Goal: Task Accomplishment & Management: Complete application form

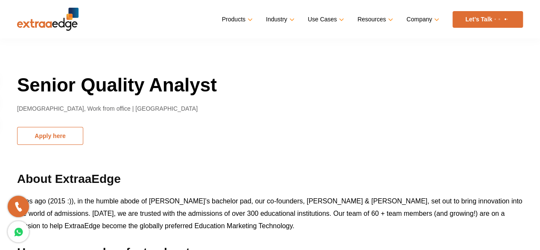
click at [60, 135] on button "Apply here" at bounding box center [50, 136] width 66 height 18
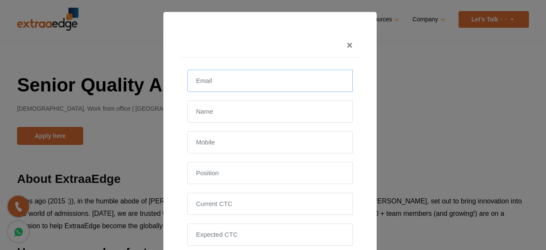
click at [237, 82] on input "email" at bounding box center [270, 81] width 166 height 22
type input "o"
type input "n"
type input "[EMAIL_ADDRESS][DOMAIN_NAME]"
type input "[PERSON_NAME]"
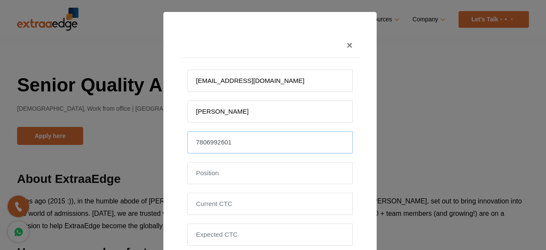
type input "7806992601"
type input "s"
type input "Software Testing Engineer"
type input "6.75 LPA"
type input "9 LPA"
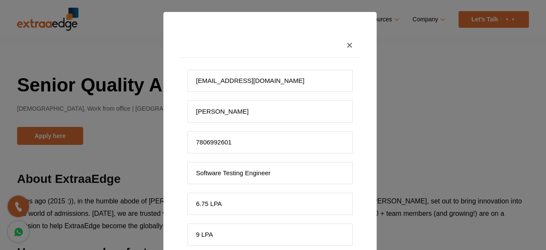
scroll to position [114, 0]
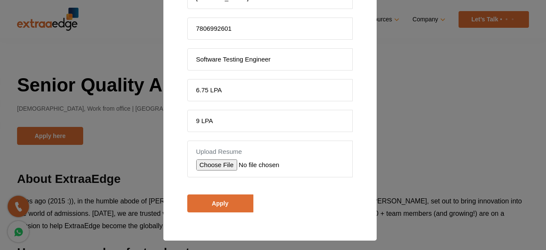
click at [208, 164] on input "file" at bounding box center [256, 164] width 121 height 11
type input "C:\fakepath\[PERSON_NAME] G Resume.pdf"
click at [213, 200] on input "Apply" at bounding box center [220, 203] width 66 height 18
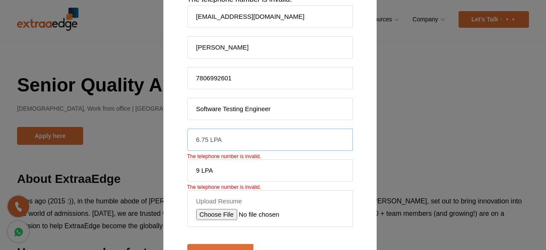
click at [222, 135] on input "6.75 LPA" at bounding box center [270, 139] width 166 height 22
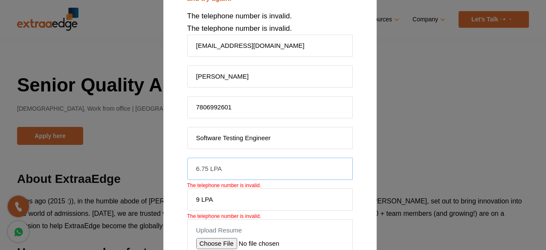
scroll to position [82, 0]
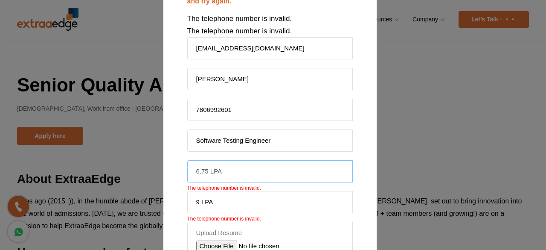
click at [226, 171] on input "6.75 LPA" at bounding box center [270, 171] width 166 height 22
type input "675000"
drag, startPoint x: 227, startPoint y: 199, endPoint x: 198, endPoint y: 198, distance: 28.2
click at [198, 198] on input "9 LPA" at bounding box center [270, 202] width 166 height 22
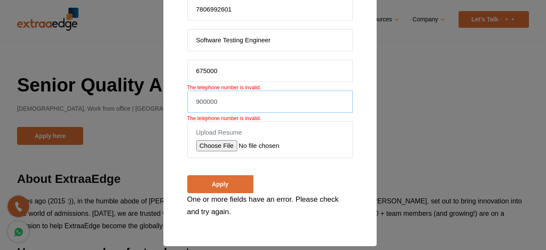
scroll to position [183, 0]
type input "900000"
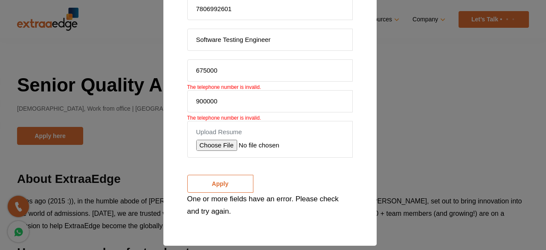
click at [230, 177] on input "Apply" at bounding box center [220, 184] width 66 height 18
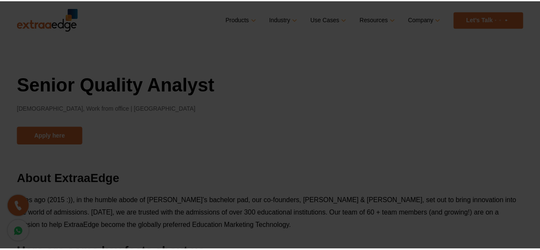
scroll to position [138, 0]
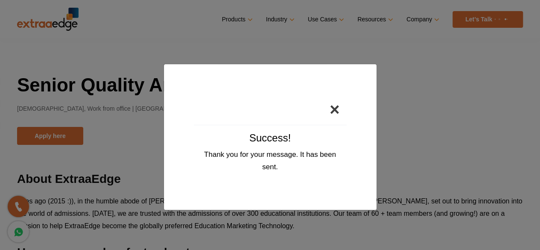
click at [332, 112] on button "×" at bounding box center [334, 109] width 23 height 31
